Goal: Information Seeking & Learning: Learn about a topic

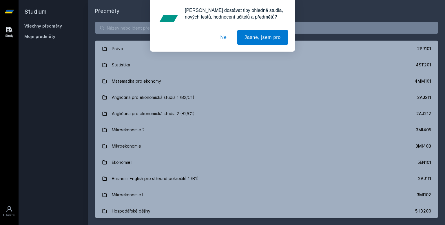
click at [223, 41] on button "Ne" at bounding box center [223, 37] width 21 height 14
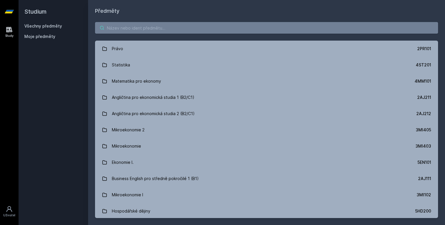
click at [187, 22] on input "search" at bounding box center [266, 28] width 343 height 12
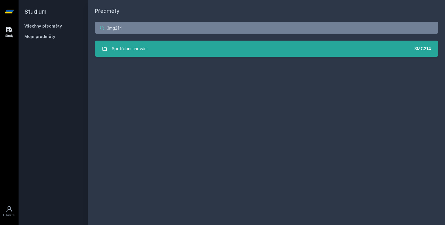
type input "3mg214"
click at [165, 51] on link "Spotřební chování 3MG214" at bounding box center [266, 49] width 343 height 16
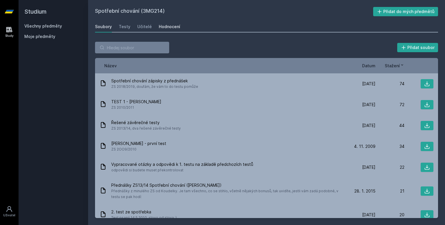
click at [159, 29] on div "Hodnocení" at bounding box center [169, 27] width 21 height 6
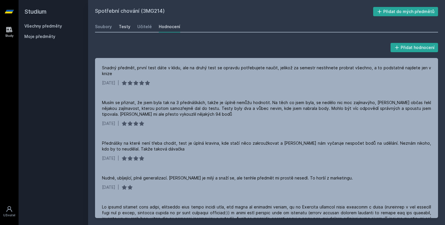
click at [127, 24] on div "Testy" at bounding box center [125, 27] width 12 height 6
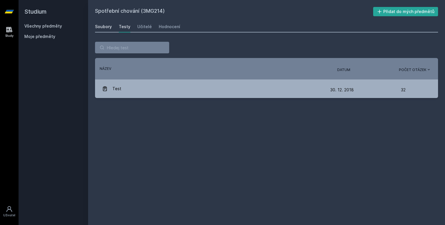
click at [103, 26] on div "Soubory" at bounding box center [103, 27] width 17 height 6
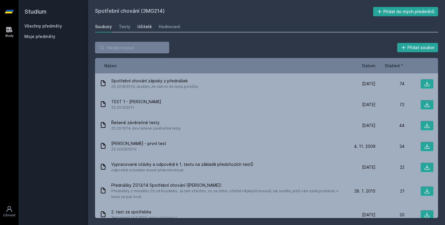
click at [144, 26] on div "Učitelé" at bounding box center [144, 27] width 14 height 6
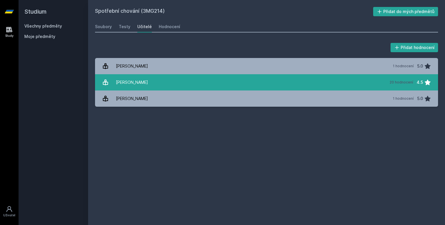
click at [190, 81] on link "[PERSON_NAME][DATE] hodnocení 4.5" at bounding box center [266, 82] width 343 height 16
